Goal: Information Seeking & Learning: Learn about a topic

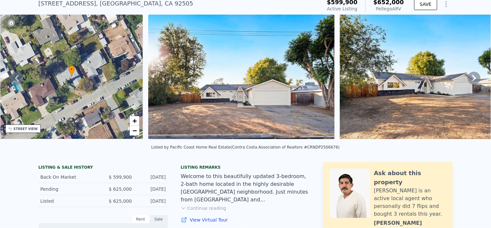
scroll to position [2, 0]
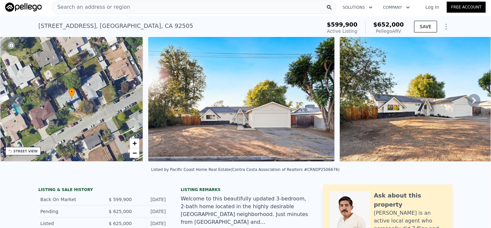
click at [468, 103] on icon at bounding box center [474, 100] width 13 height 13
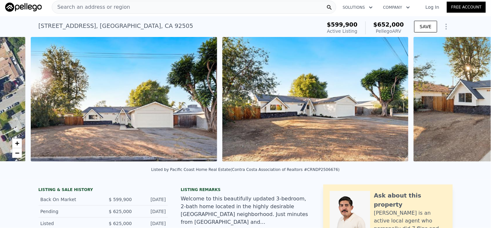
scroll to position [0, 296]
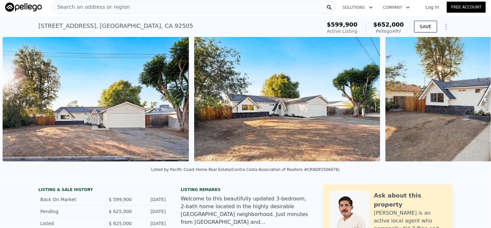
click at [467, 103] on img at bounding box center [479, 99] width 187 height 124
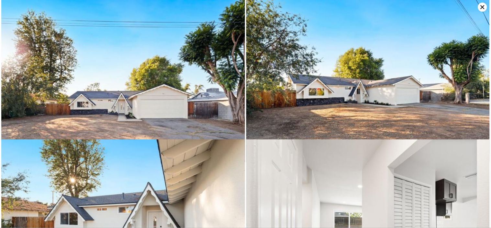
scroll to position [0, 0]
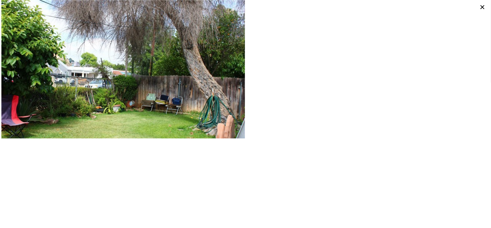
type input "2"
type input "0"
type input "3"
type input "1116"
type input "2005"
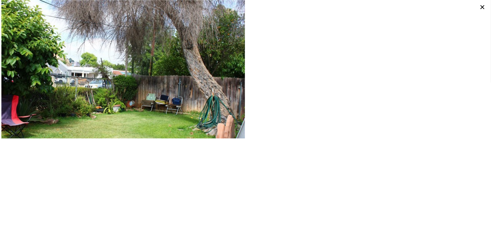
type input "5227"
type input "8276"
type input "$ 569,000"
type input "6"
type input "$ 53,274"
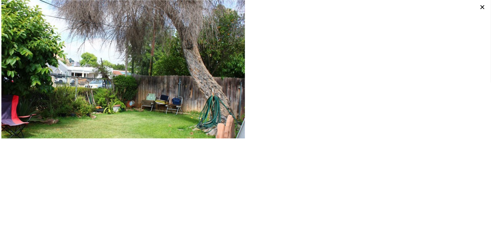
scroll to position [0, 150]
click at [485, 5] on icon at bounding box center [482, 7] width 9 height 9
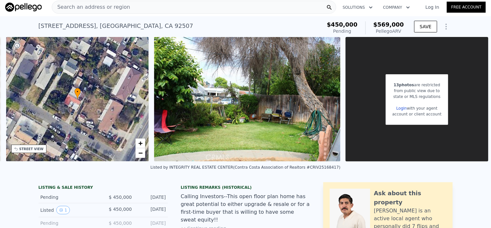
click at [108, 6] on span "Search an address or region" at bounding box center [91, 7] width 78 height 8
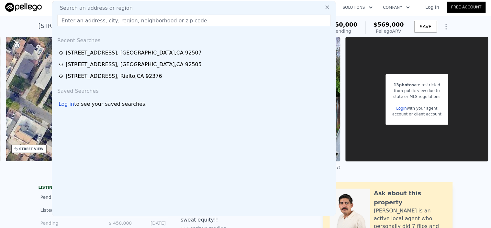
paste input "[STREET_ADDRESS][PERSON_NAME]"
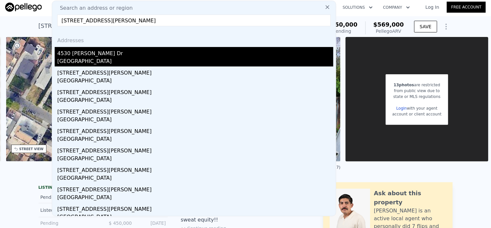
type input "[STREET_ADDRESS][PERSON_NAME]"
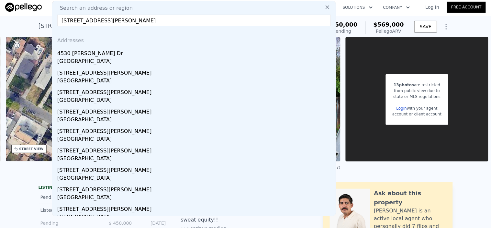
drag, startPoint x: 102, startPoint y: 51, endPoint x: 232, endPoint y: 51, distance: 129.6
click at [102, 51] on div "4530 [PERSON_NAME] Dr" at bounding box center [195, 52] width 276 height 10
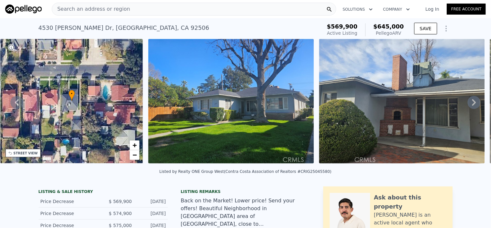
click at [33, 150] on div "STREET VIEW" at bounding box center [23, 153] width 35 height 8
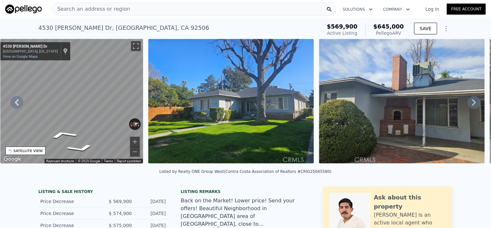
click at [164, 104] on div "• + − • + − STREET VIEW ← Move left → Move right ↑ Move up ↓ Move down + Zoom i…" at bounding box center [245, 102] width 491 height 127
click at [443, 84] on img at bounding box center [402, 101] width 166 height 124
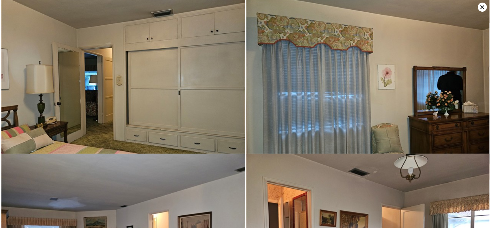
scroll to position [1254, 0]
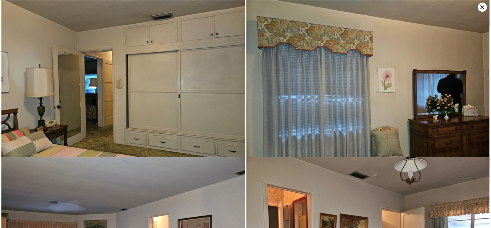
click at [481, 7] on icon at bounding box center [482, 7] width 9 height 9
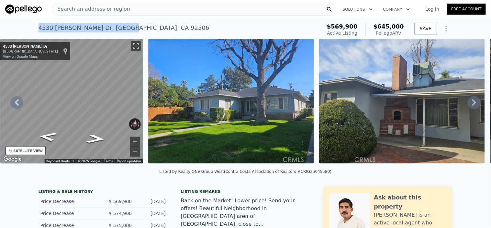
drag, startPoint x: 34, startPoint y: 27, endPoint x: 92, endPoint y: 29, distance: 57.7
click at [92, 29] on div "[STREET_ADDRESS][PERSON_NAME] Active at $569,900 (~ARV $645k ) $569,900 Active …" at bounding box center [245, 28] width 491 height 21
drag, startPoint x: 92, startPoint y: 29, endPoint x: 137, endPoint y: 27, distance: 44.7
click at [137, 27] on div "[STREET_ADDRESS][PERSON_NAME] Active at $569,900 (~ARV $645k )" at bounding box center [179, 30] width 281 height 18
drag, startPoint x: 137, startPoint y: 27, endPoint x: 42, endPoint y: 33, distance: 94.8
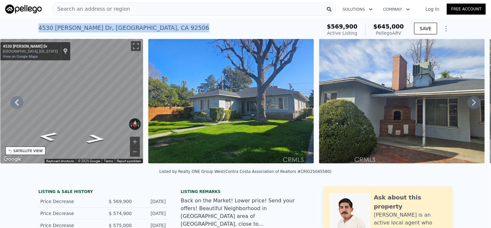
click at [40, 30] on div "[STREET_ADDRESS][PERSON_NAME] Active at $569,900 (~ARV $645k )" at bounding box center [179, 30] width 281 height 18
drag, startPoint x: 39, startPoint y: 27, endPoint x: 17, endPoint y: 27, distance: 21.7
click at [39, 27] on div "[STREET_ADDRESS][PERSON_NAME]" at bounding box center [124, 27] width 171 height 9
copy div "[STREET_ADDRESS][PERSON_NAME] Active at $569,900 (~ARV $645k )"
